Goal: Task Accomplishment & Management: Use online tool/utility

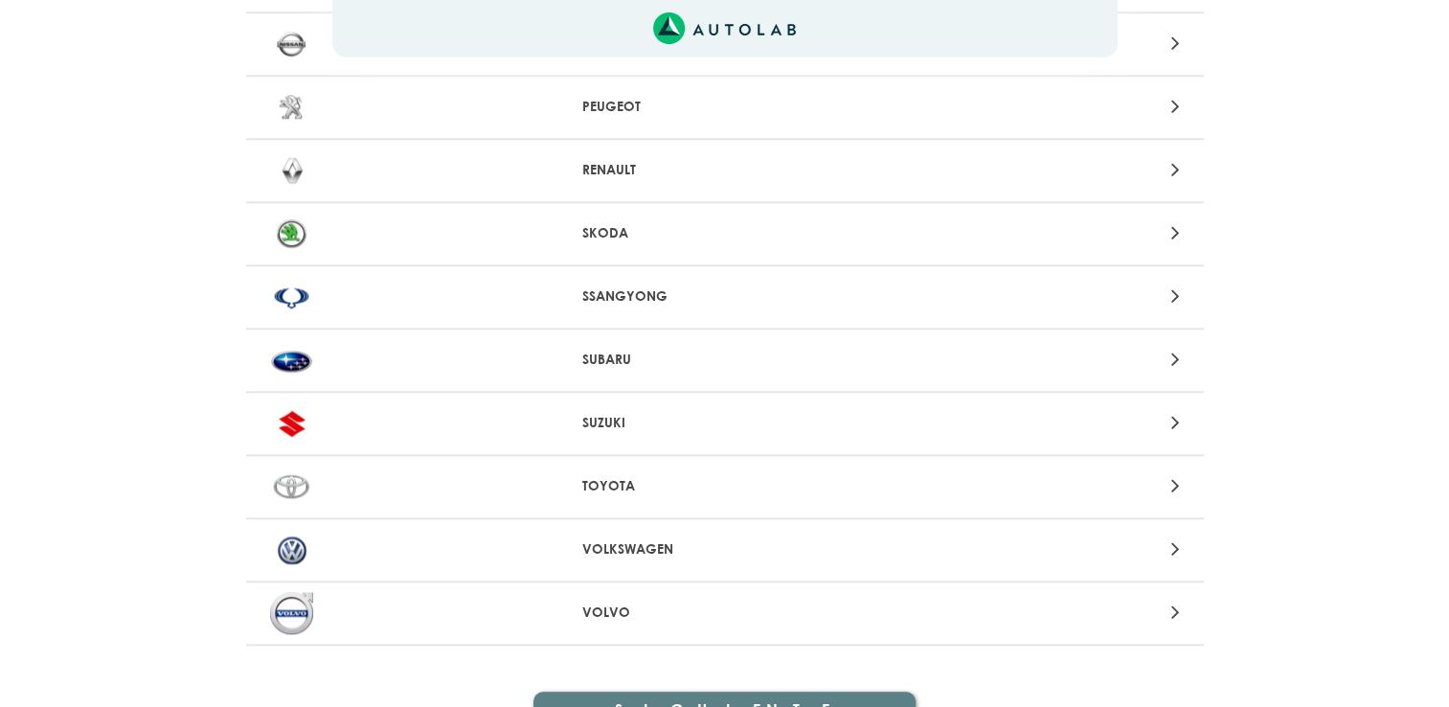
scroll to position [1952, 0]
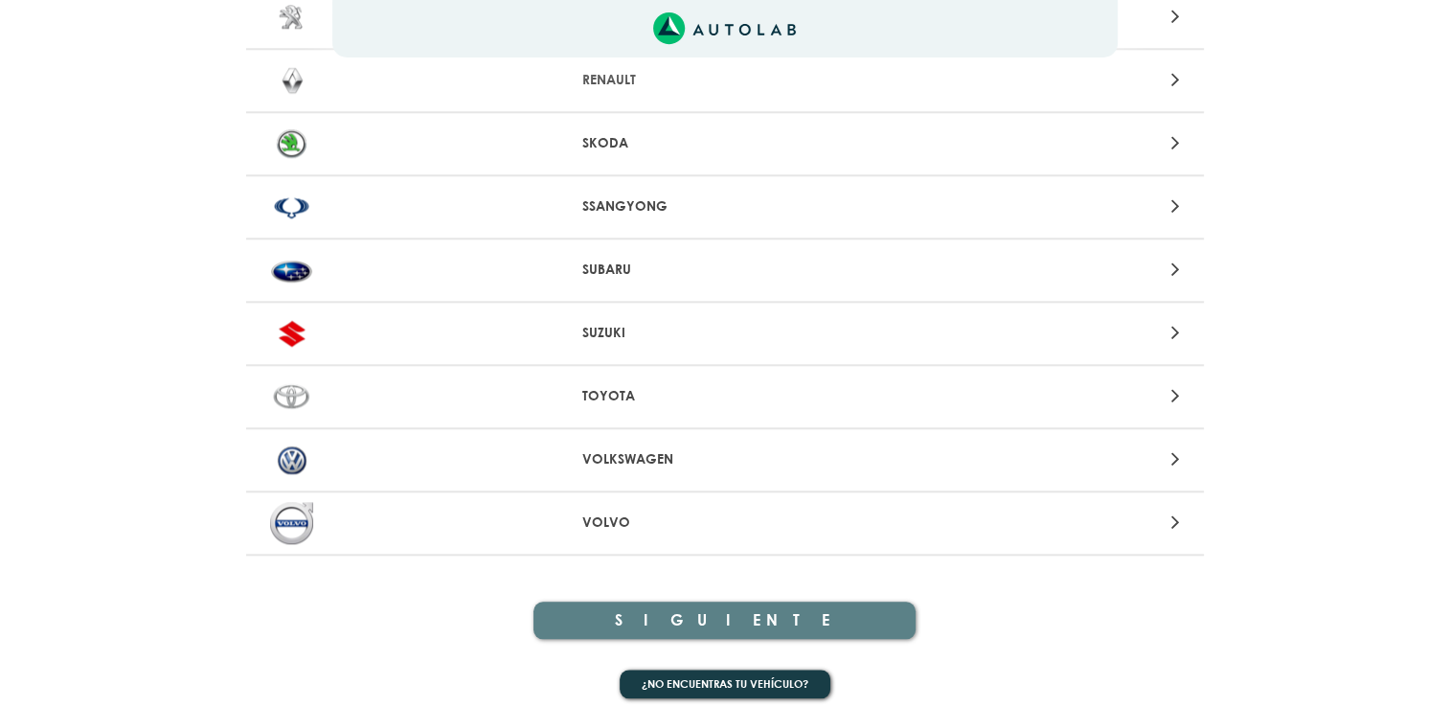
click at [632, 449] on p "VOLKSWAGEN" at bounding box center [724, 459] width 284 height 20
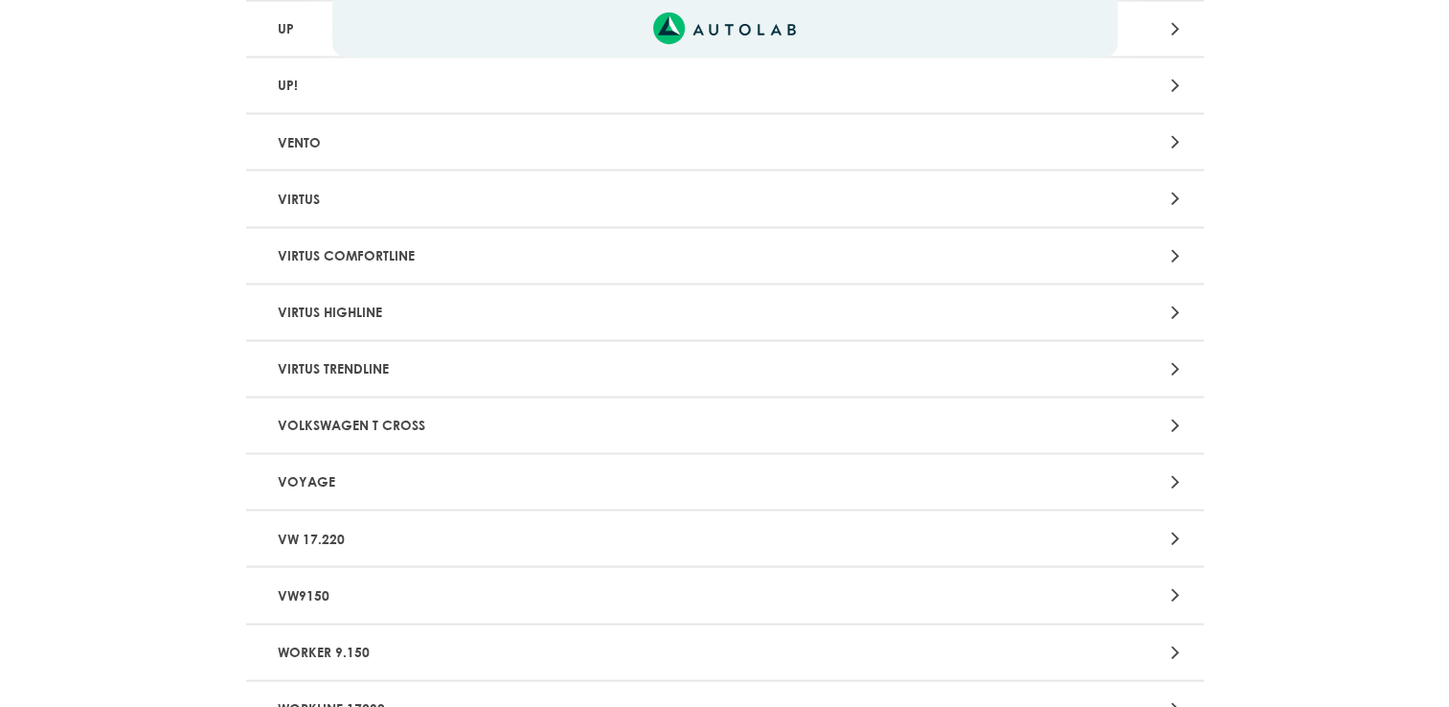
scroll to position [3634, 0]
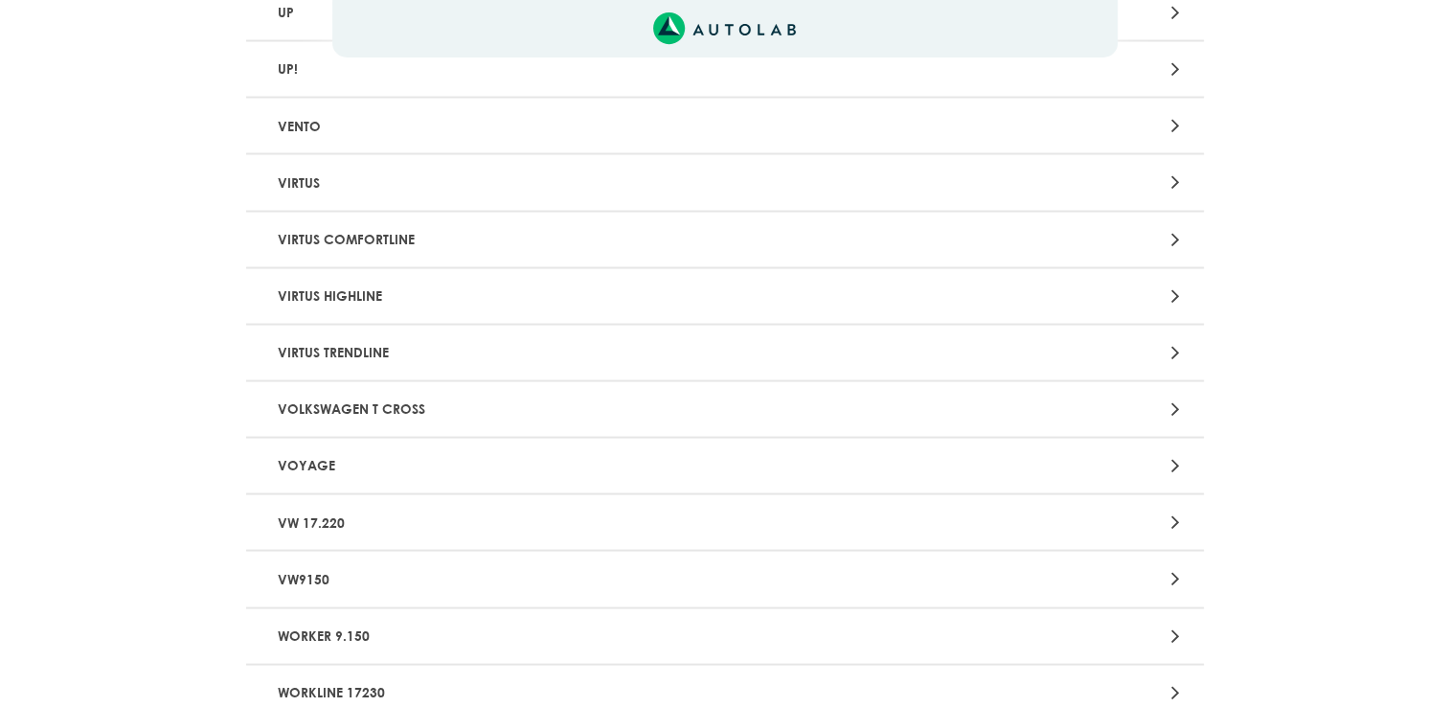
click at [322, 448] on p "VOYAGE" at bounding box center [568, 465] width 597 height 35
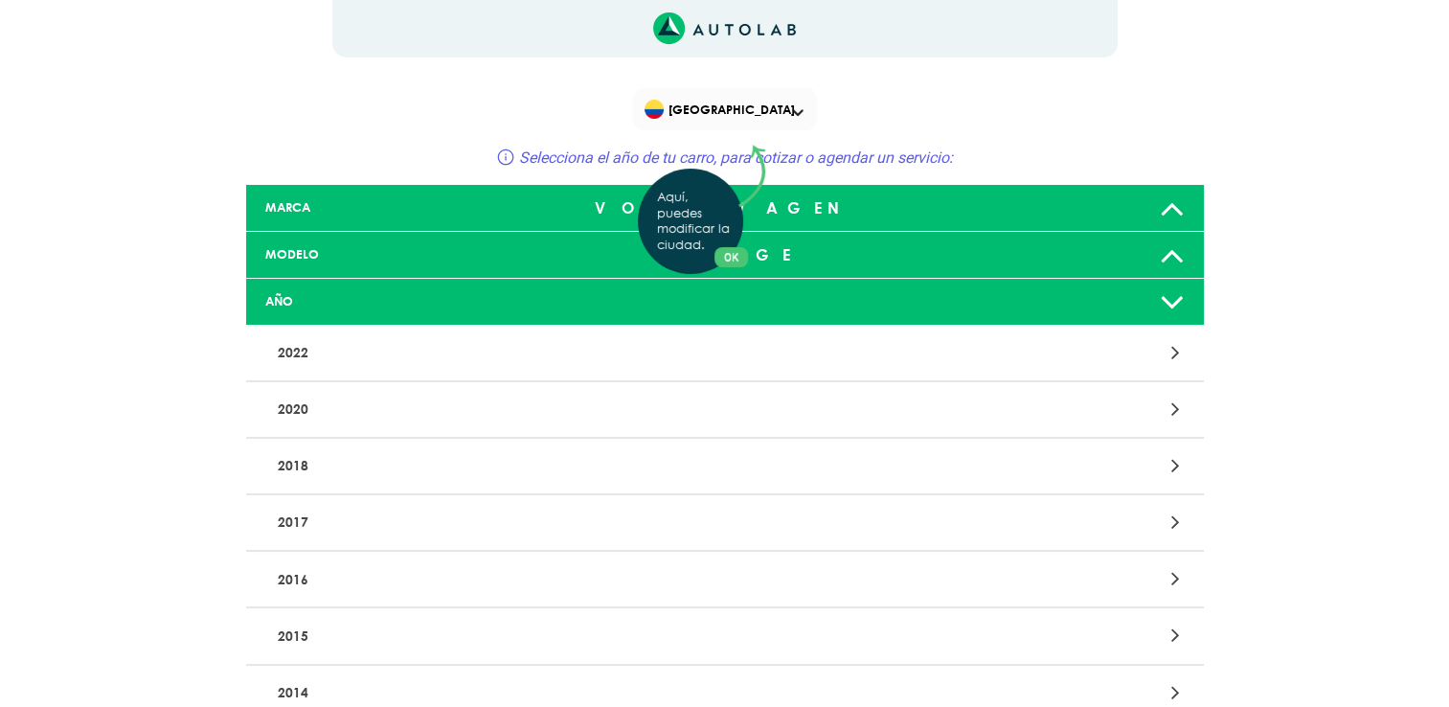
click at [1168, 303] on div "Aquí, puedes modificar la ciudad. OK .aex,.bex{fill:none!important;stroke:#50c4…" at bounding box center [724, 353] width 1449 height 707
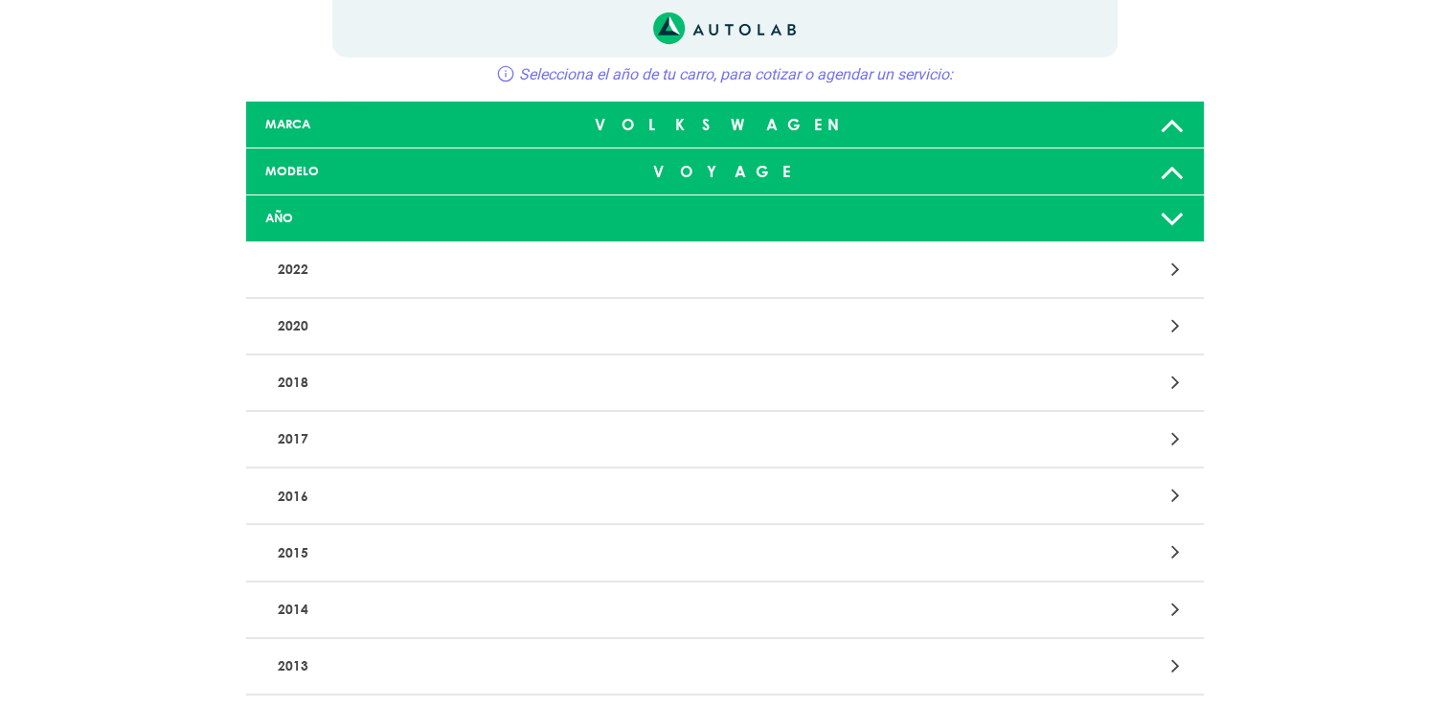
scroll to position [84, 0]
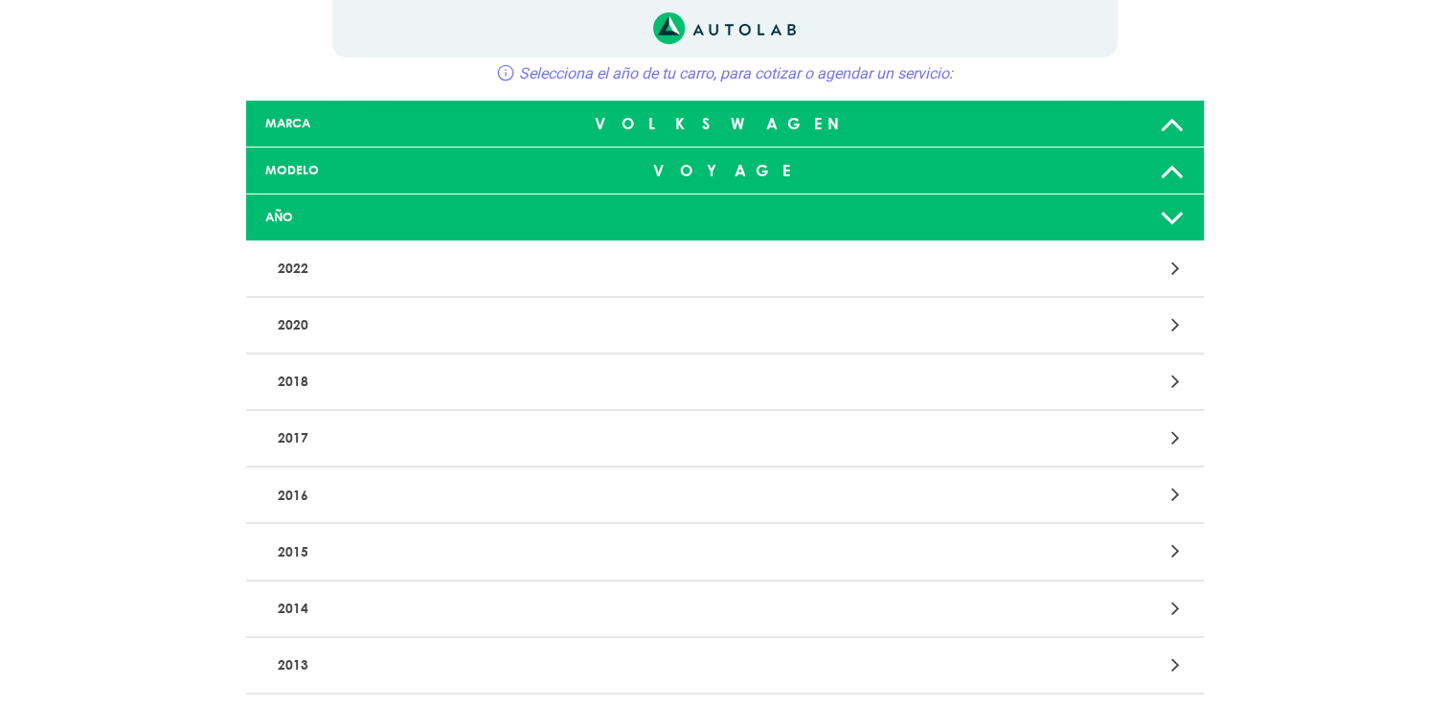
click at [1175, 384] on icon at bounding box center [1174, 381] width 9 height 25
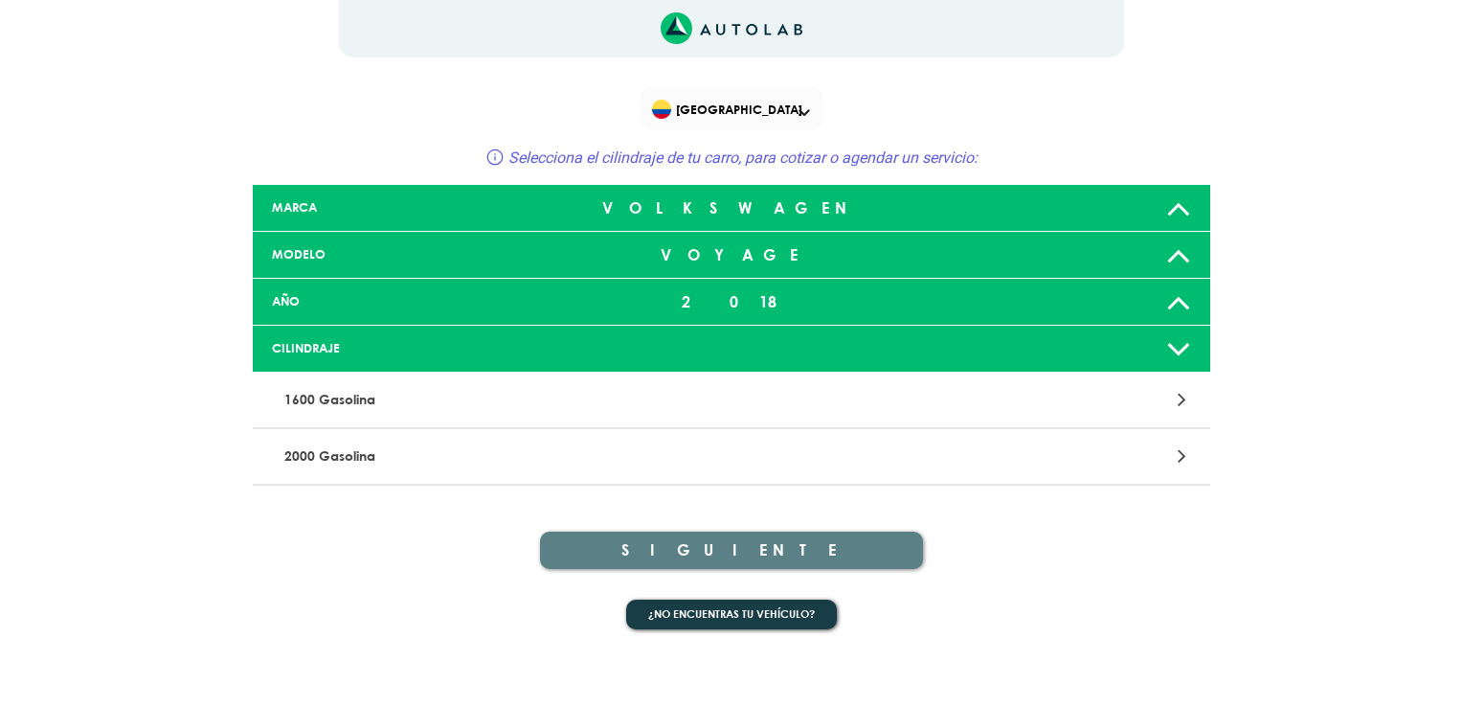
click at [1177, 402] on div at bounding box center [1044, 400] width 313 height 26
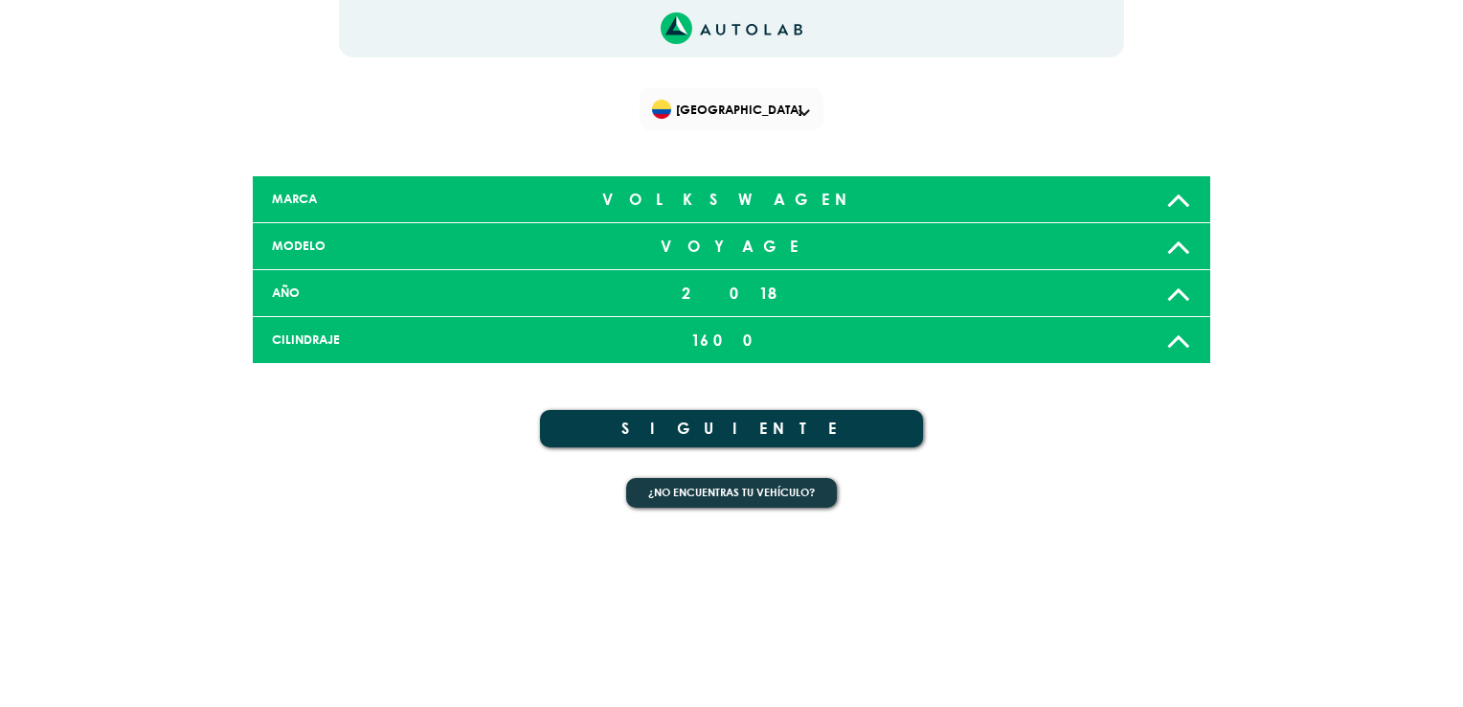
click at [729, 431] on button "SIGUIENTE" at bounding box center [731, 428] width 383 height 37
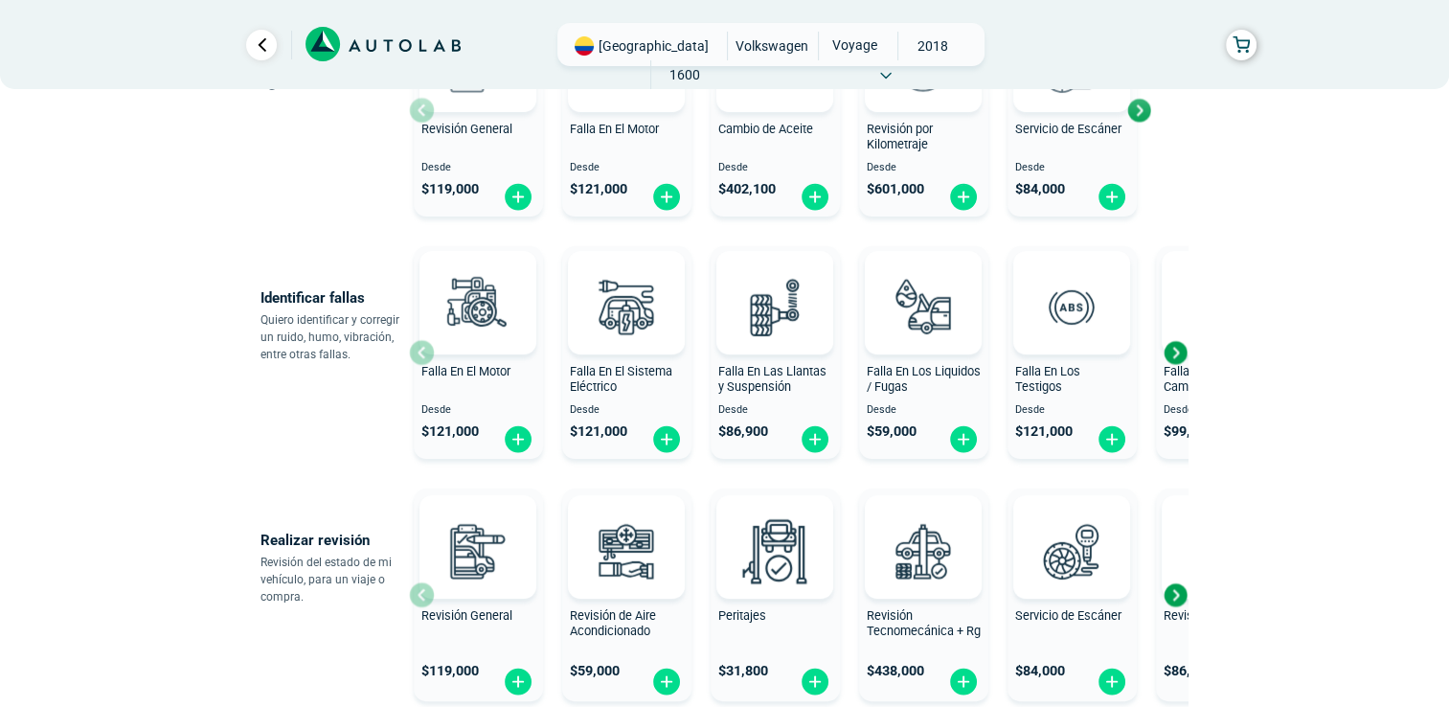
scroll to position [314, 0]
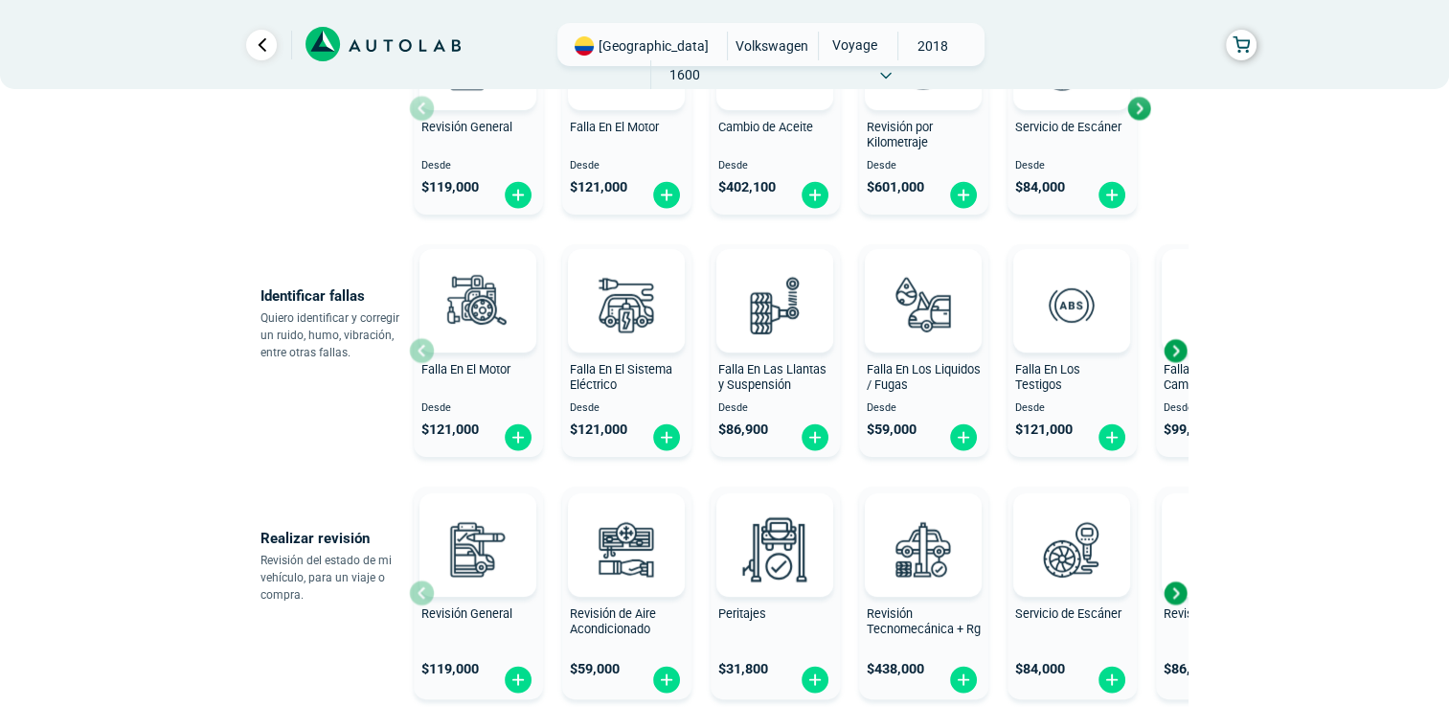
click at [1174, 349] on div "Next slide" at bounding box center [1175, 350] width 29 height 29
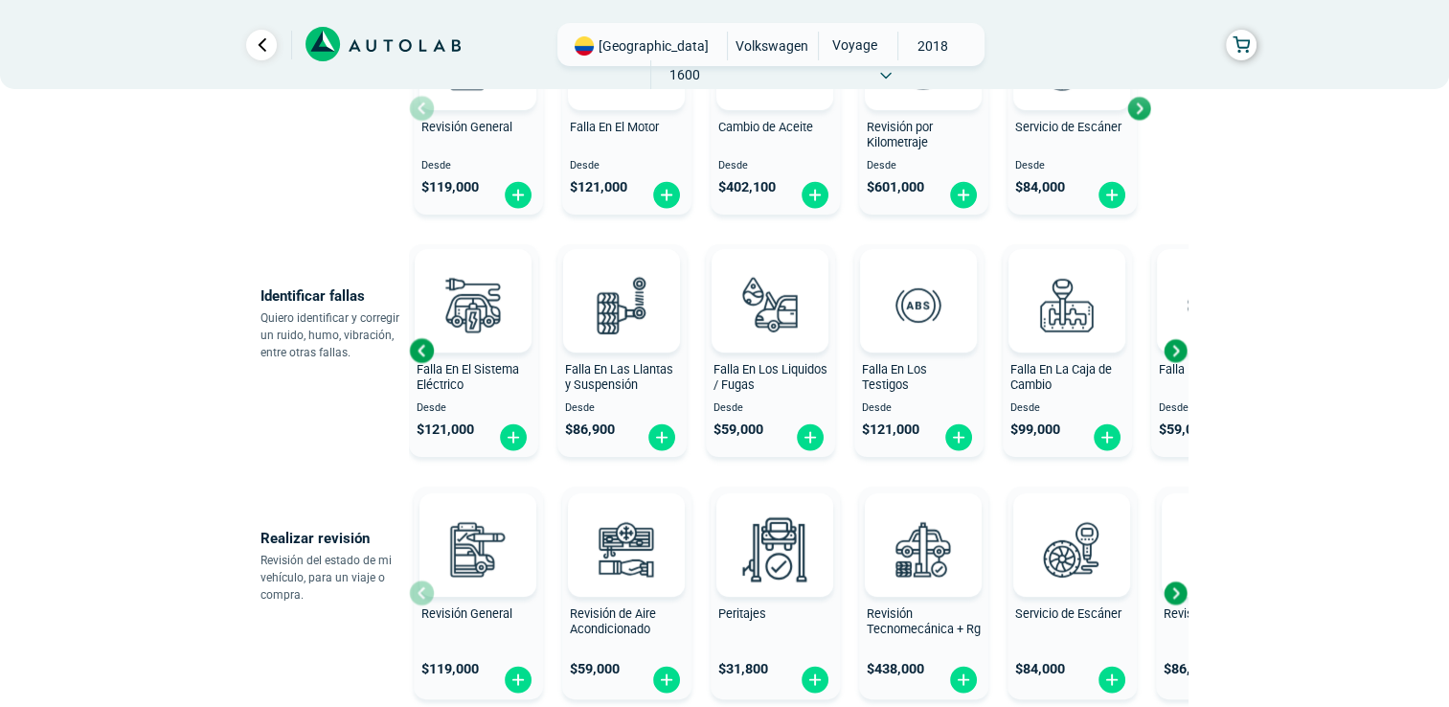
click at [1174, 349] on div "Next slide" at bounding box center [1175, 350] width 29 height 29
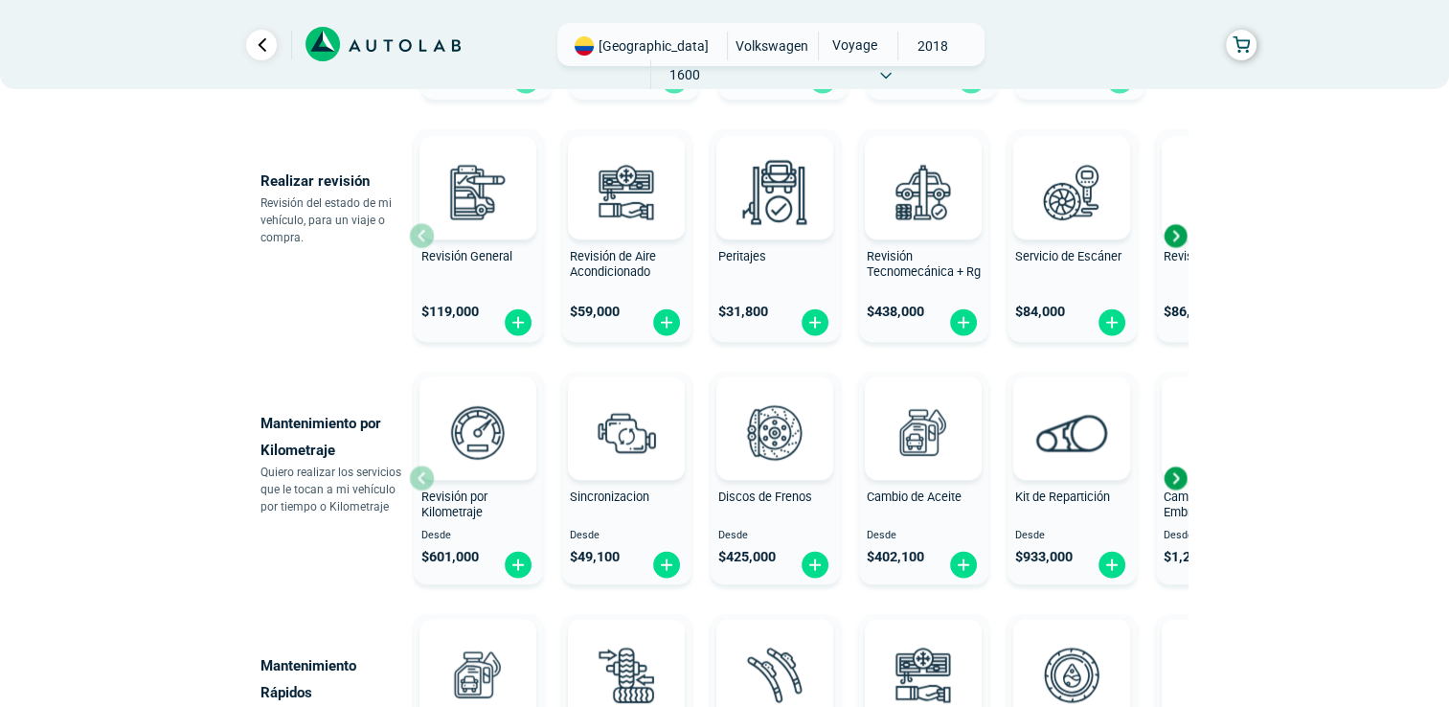
scroll to position [674, 0]
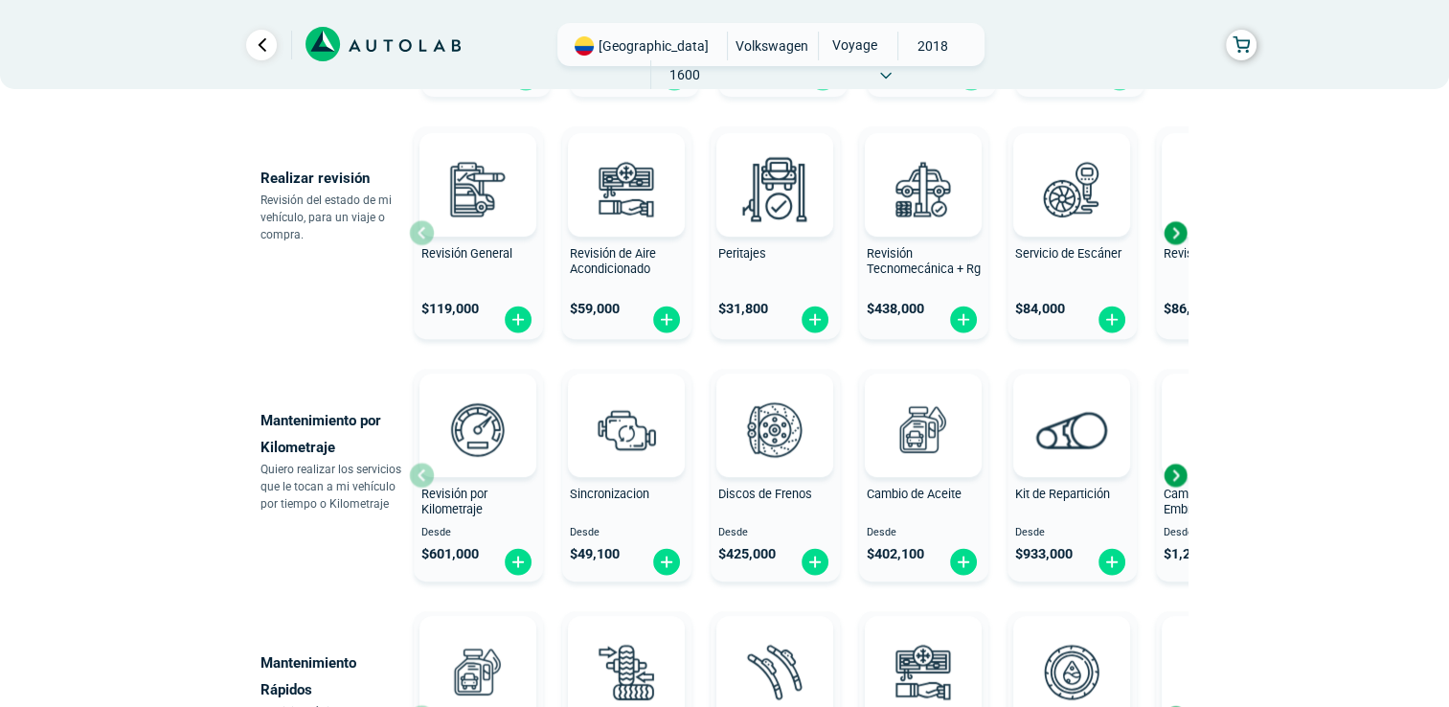
click at [1179, 238] on div "Next slide" at bounding box center [1175, 232] width 29 height 29
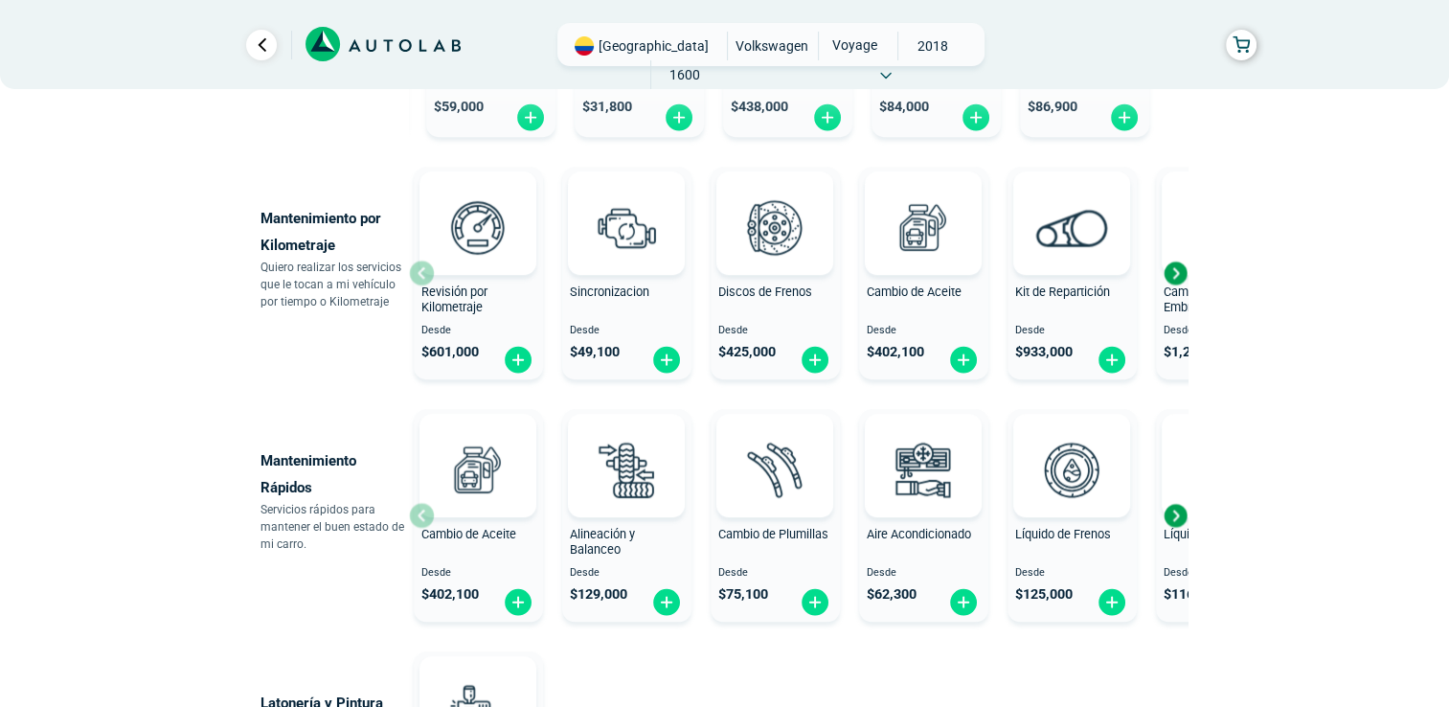
scroll to position [878, 0]
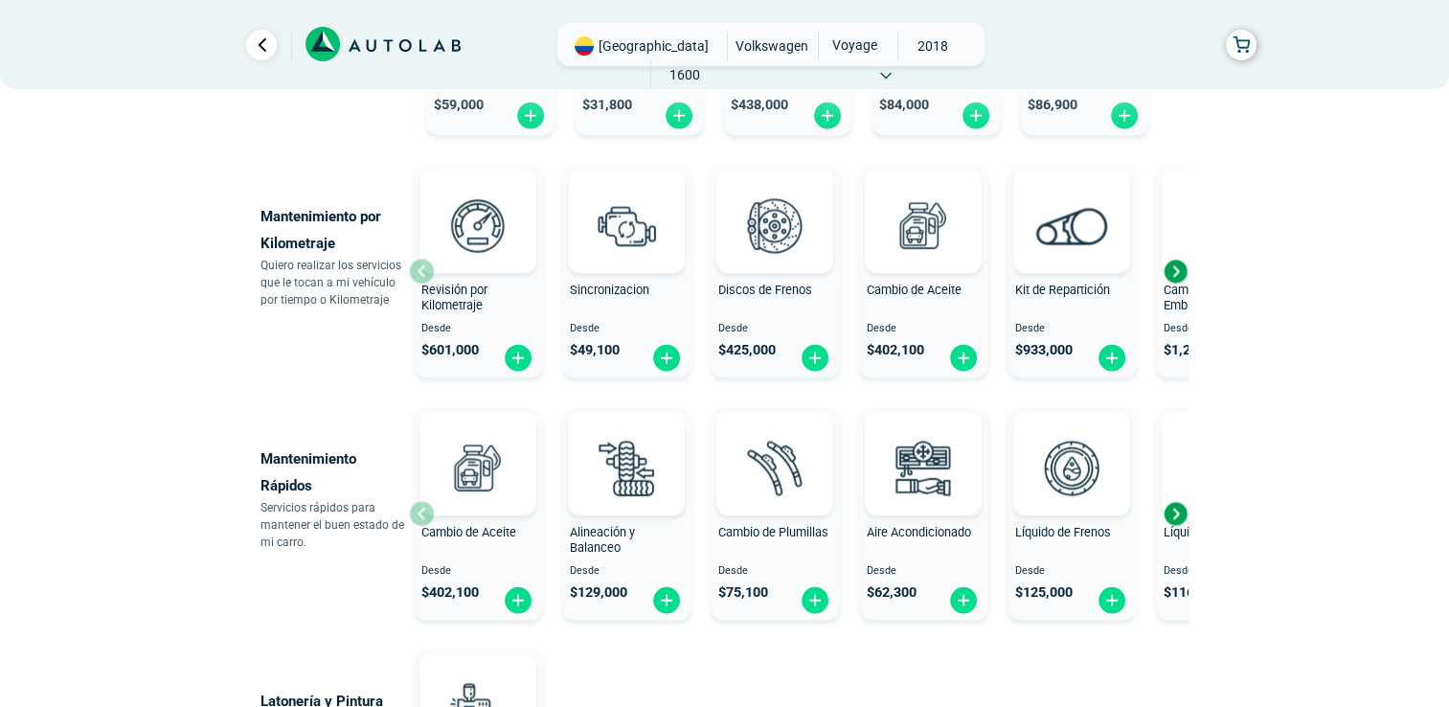
click at [1173, 269] on div "Next slide" at bounding box center [1175, 271] width 29 height 29
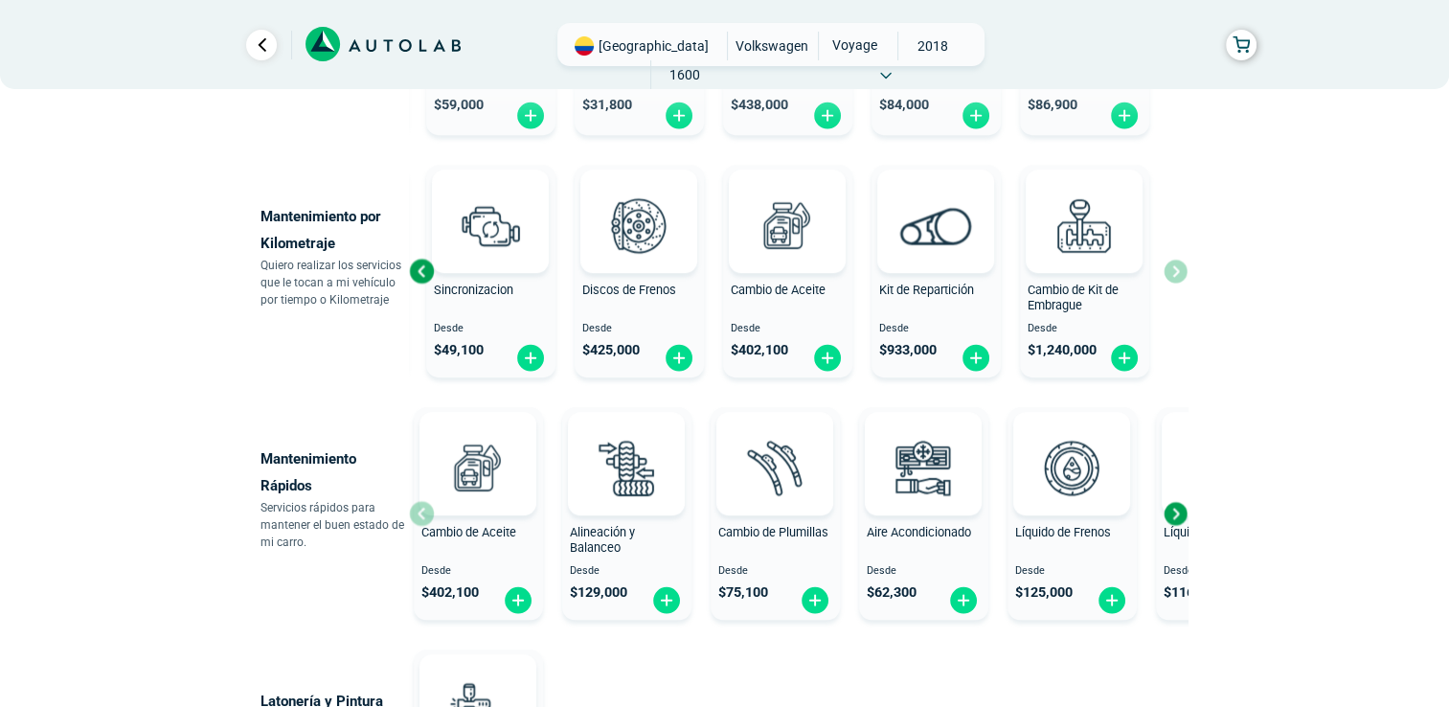
click at [1173, 269] on div "Revisión por Kilometraje Desde $ 601,000 Sincronizacion Desde $ 49,100 Discos d…" at bounding box center [798, 271] width 779 height 228
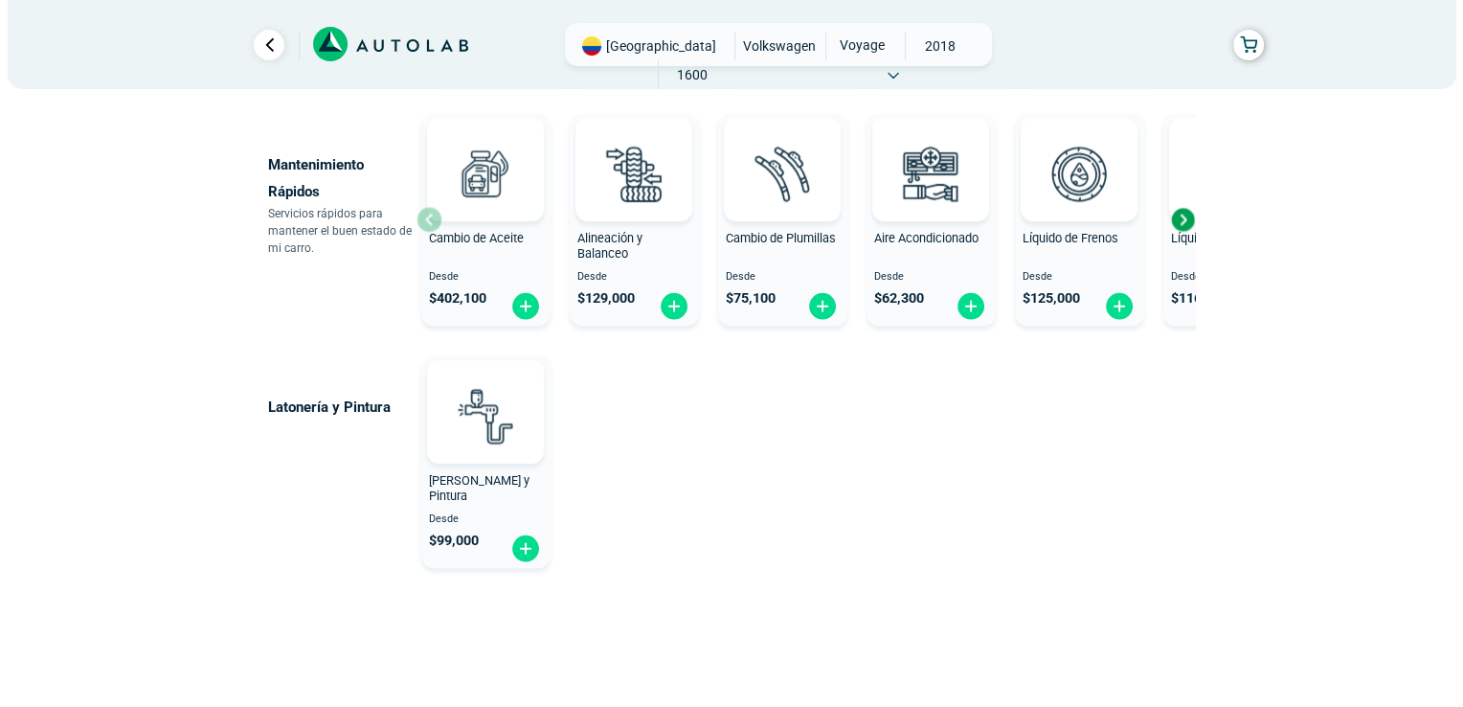
scroll to position [1174, 0]
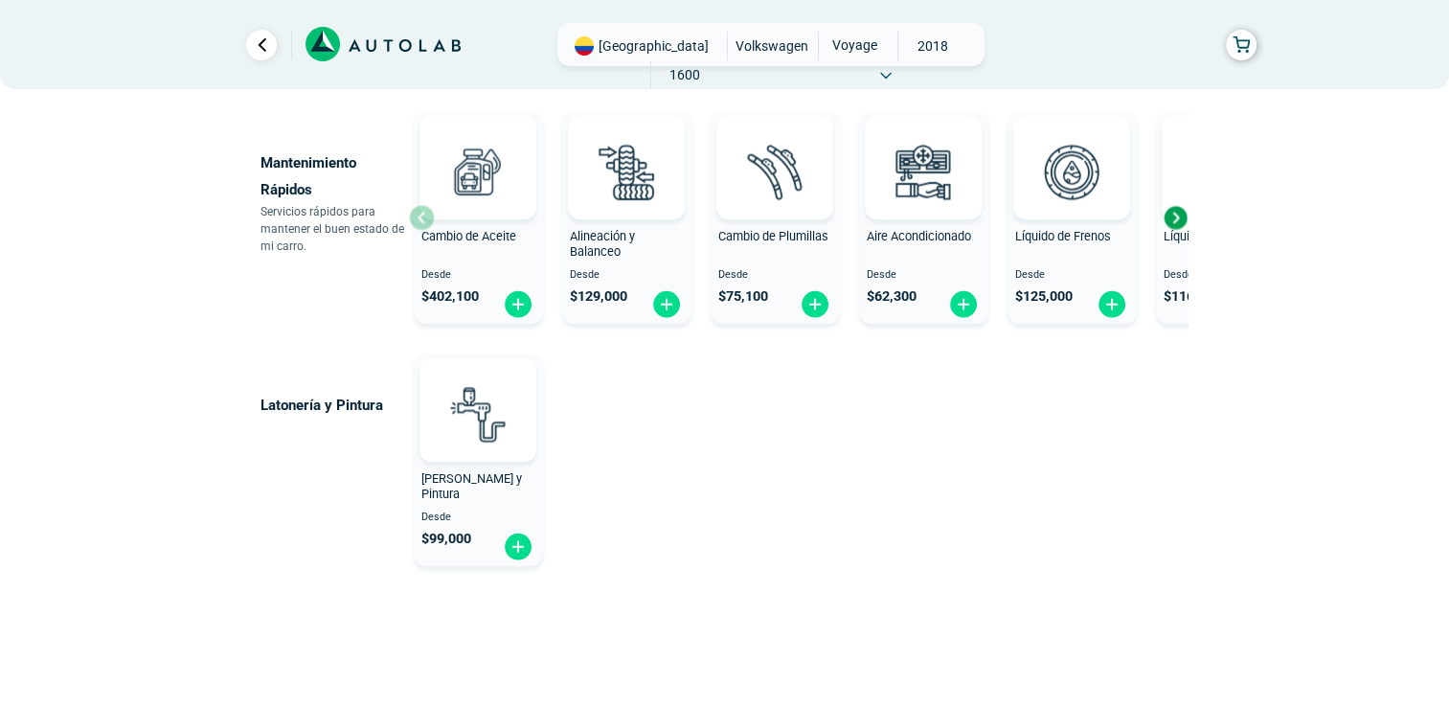
click at [1176, 216] on div "Next slide" at bounding box center [1175, 217] width 29 height 29
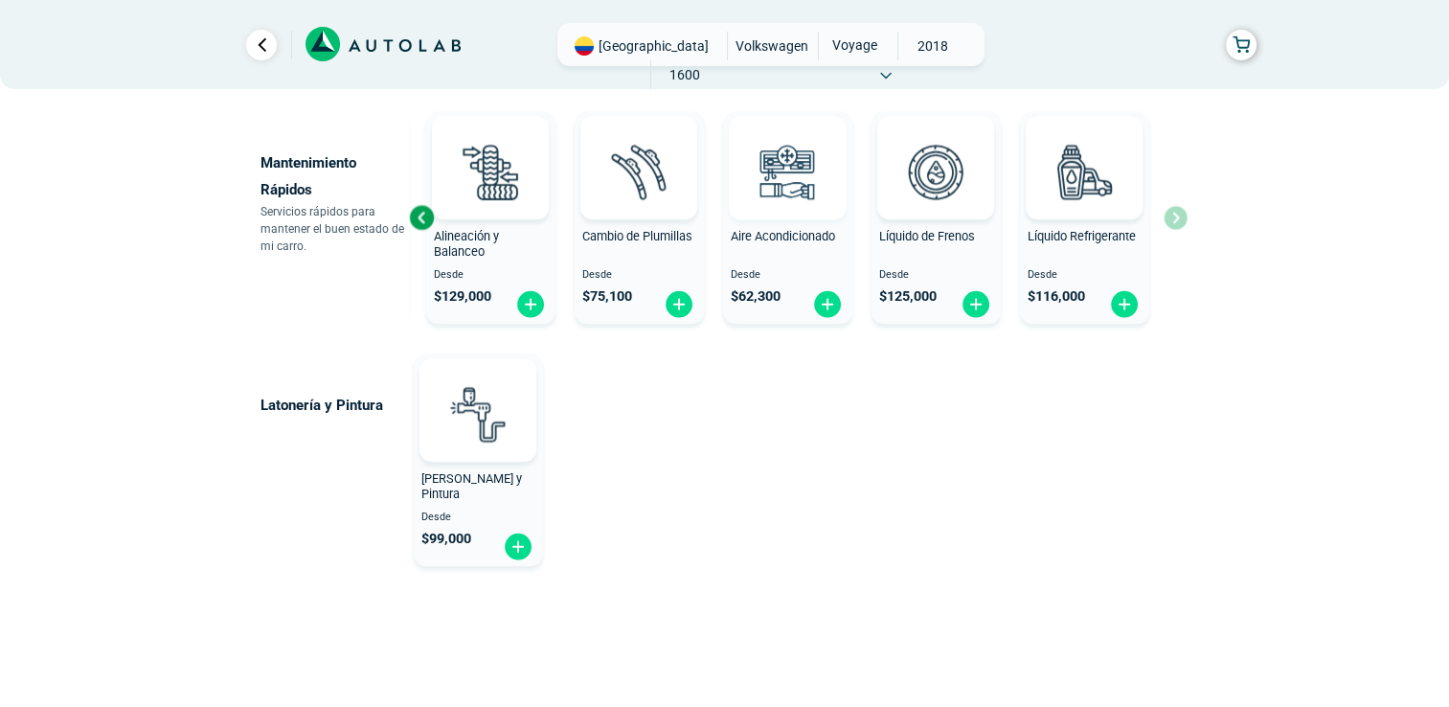
click at [781, 179] on img at bounding box center [787, 171] width 84 height 84
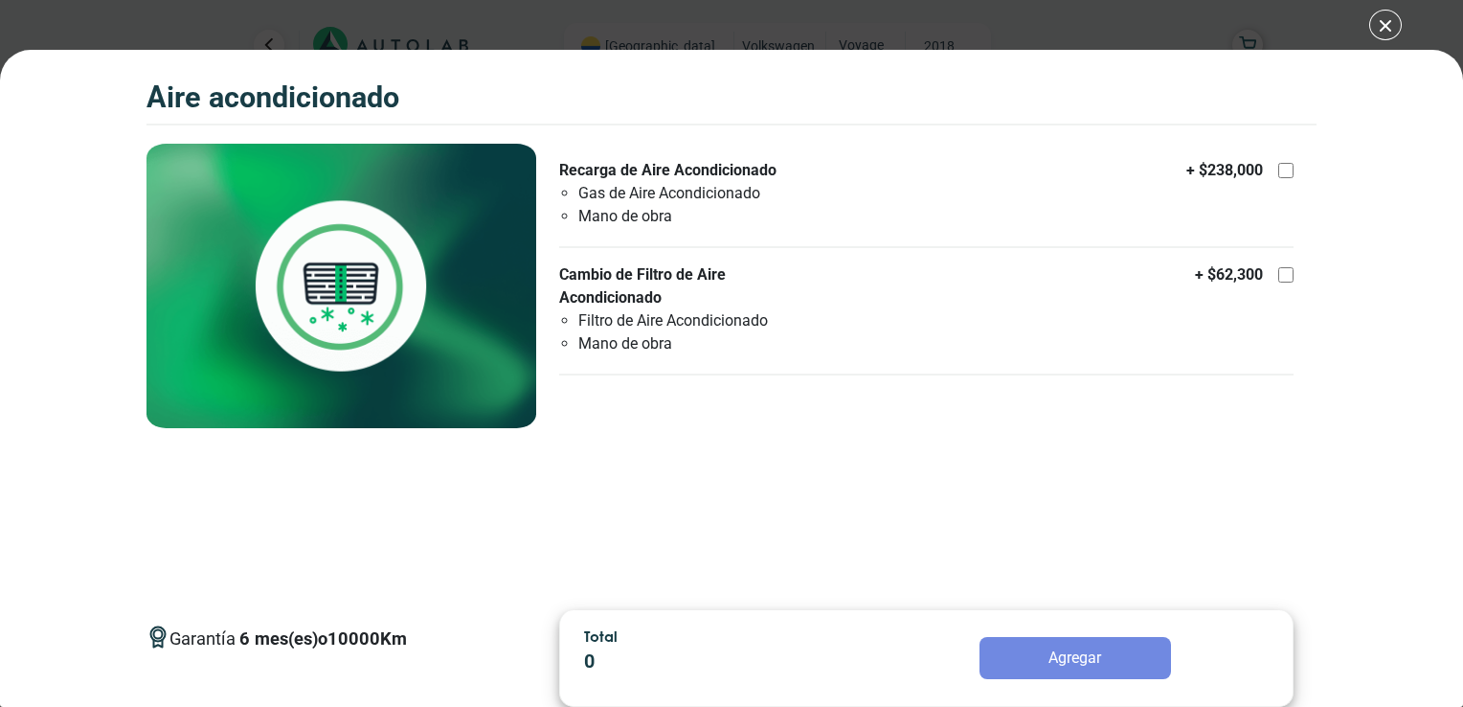
click at [1284, 167] on div at bounding box center [1285, 170] width 15 height 15
click at [1284, 167] on input "Recarga de Aire Acondicionado Gas de Aire Acondicionado Mano de obra + $ 238,000" at bounding box center [1285, 170] width 15 height 15
checkbox input "true"
click at [1288, 278] on div at bounding box center [1285, 274] width 15 height 15
click at [1288, 278] on input "Cambio de Filtro de Aire Acondicionado Filtro de Aire Acondicionado Mano de obr…" at bounding box center [1285, 274] width 15 height 15
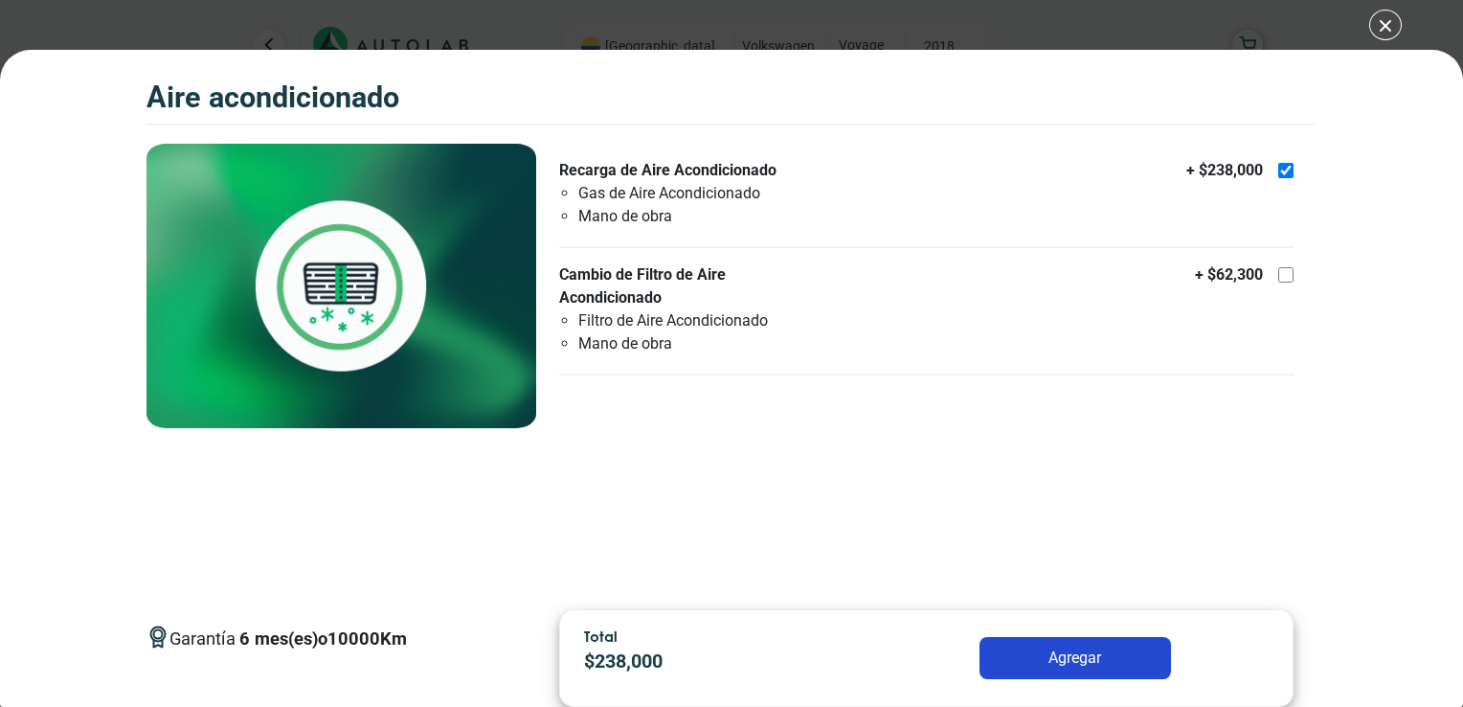
checkbox input "true"
